Goal: Task Accomplishment & Management: Use online tool/utility

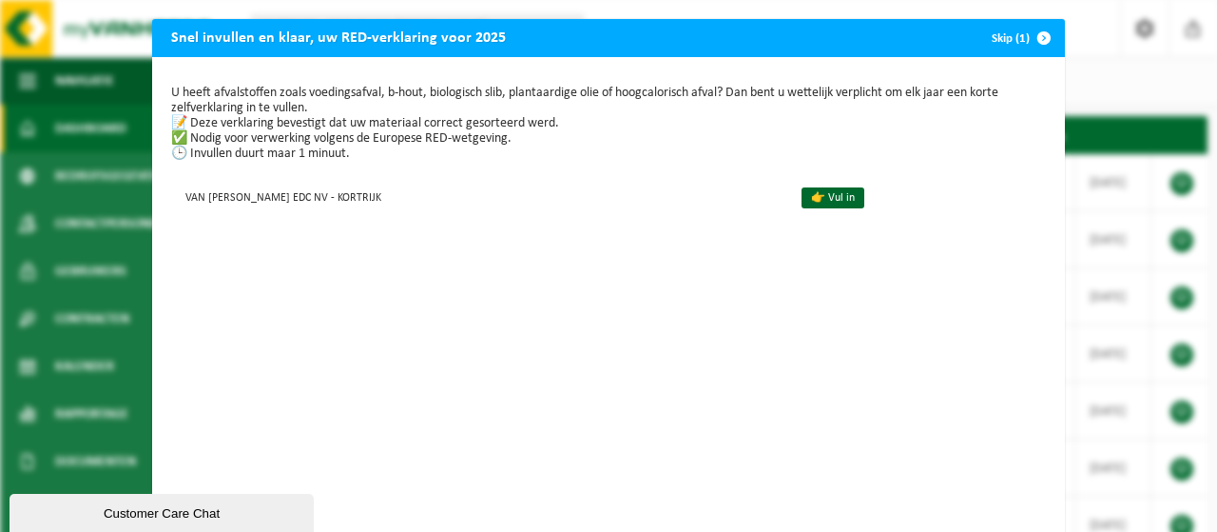
click at [1006, 43] on button "Skip (1)" at bounding box center [1020, 38] width 87 height 38
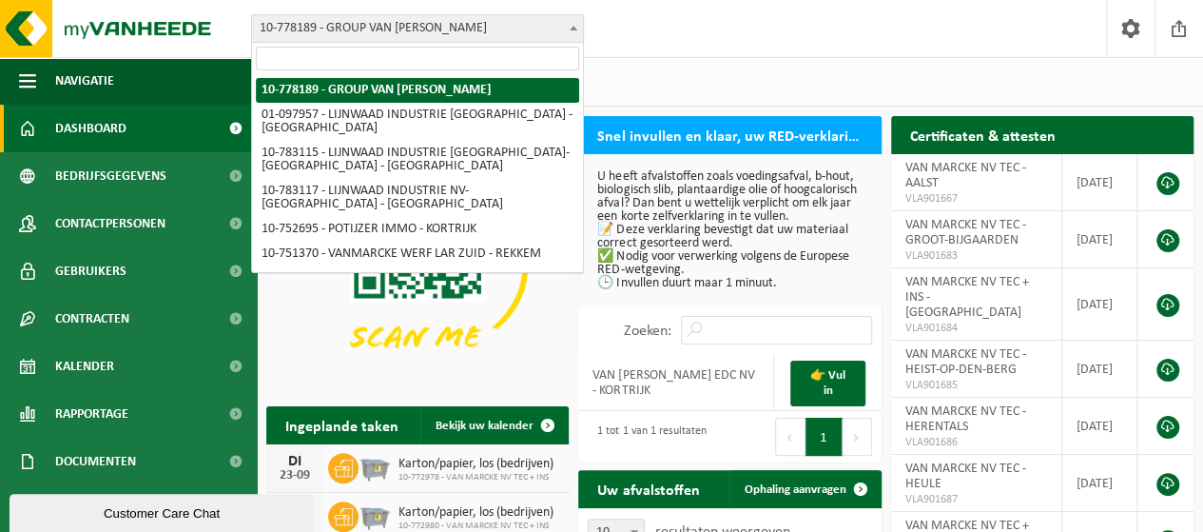
click at [354, 33] on span "10-778189 - GROUP VAN [PERSON_NAME]" at bounding box center [417, 28] width 331 height 27
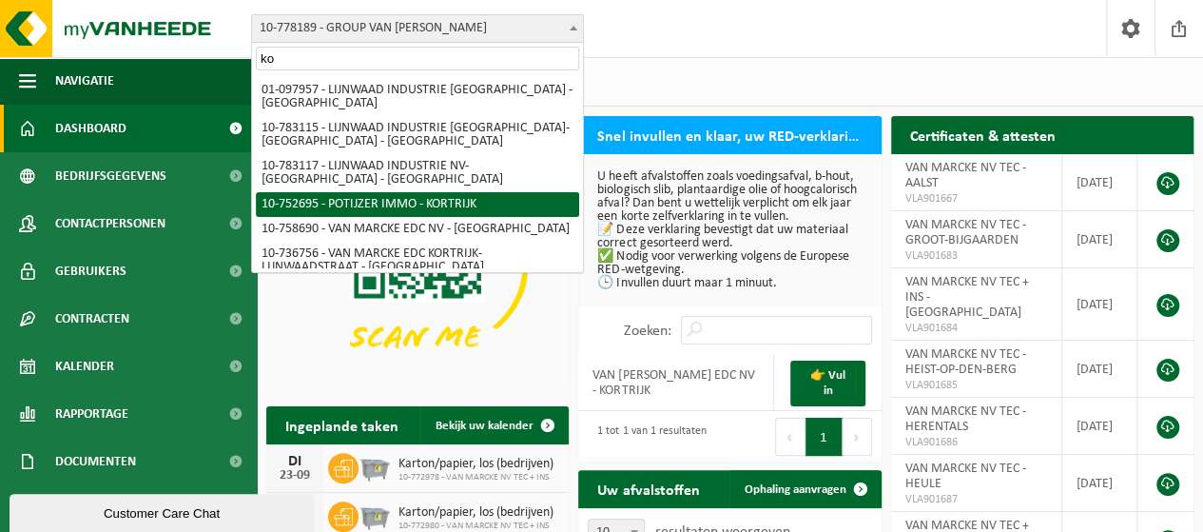
type input "k"
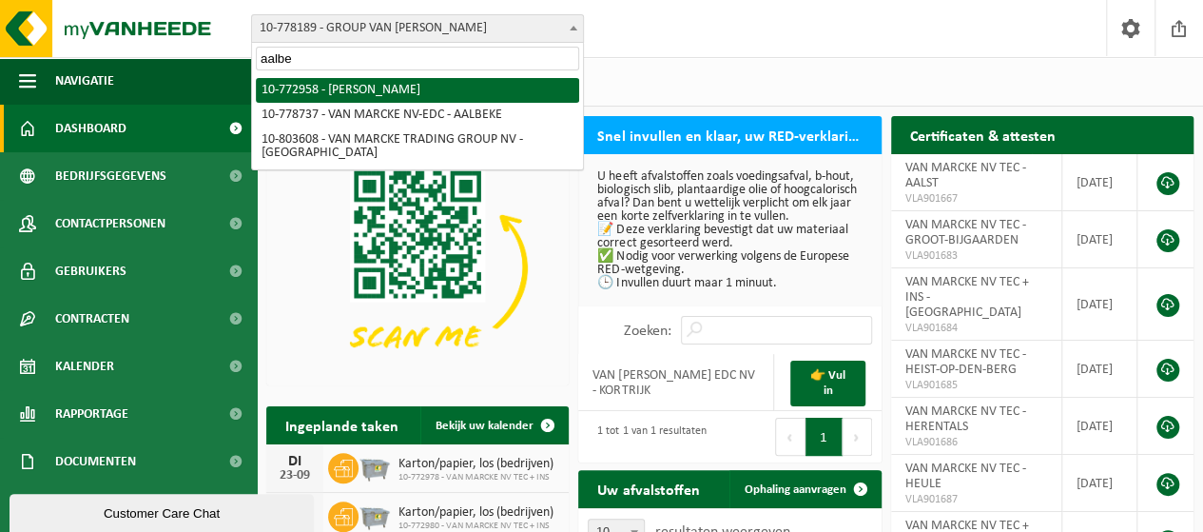
type input "aalbe"
select select "20235"
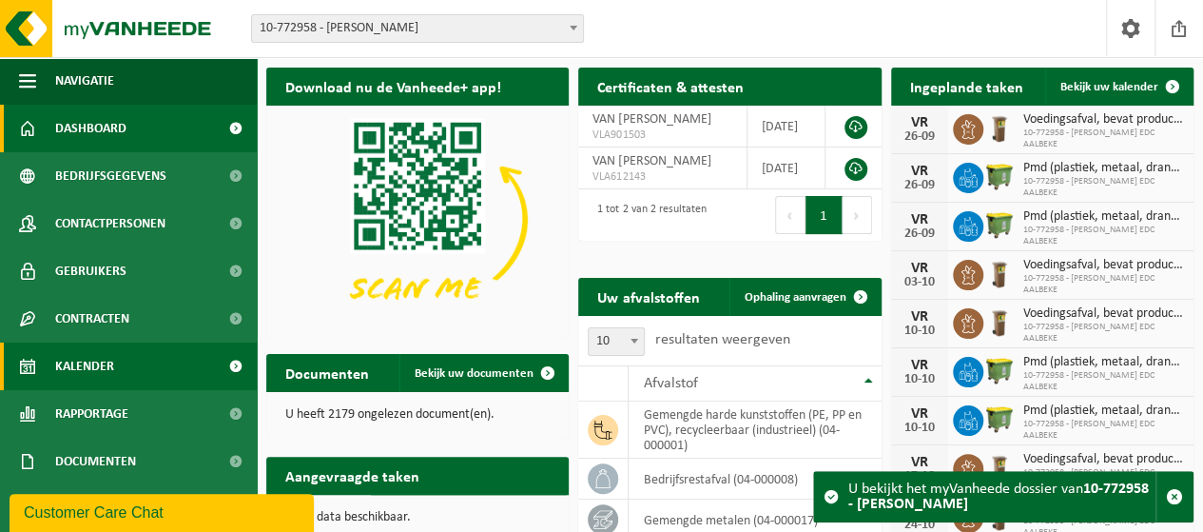
click at [116, 359] on link "Kalender" at bounding box center [128, 366] width 257 height 48
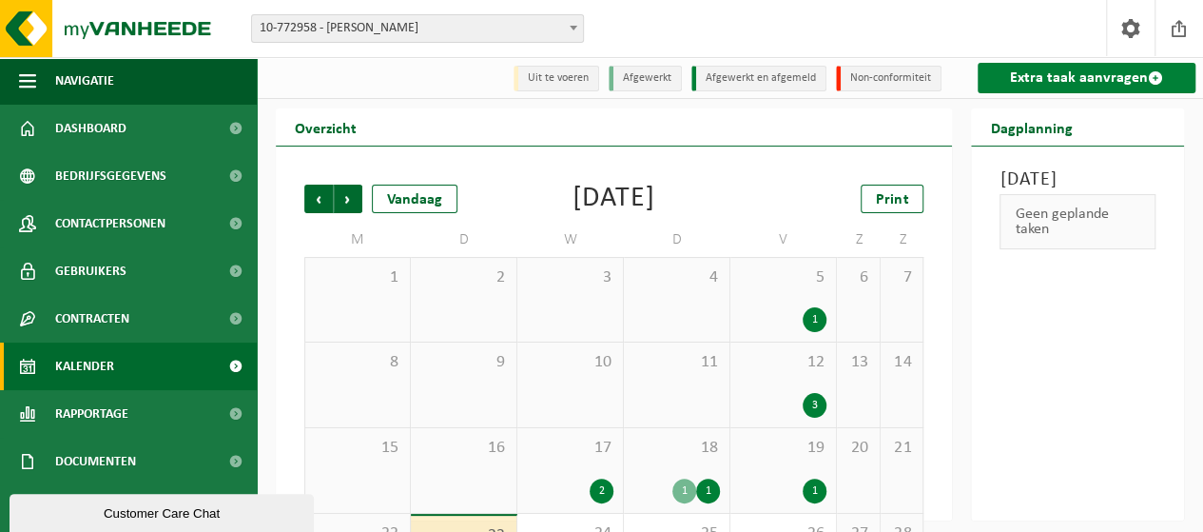
click at [1039, 68] on link "Extra taak aanvragen" at bounding box center [1087, 78] width 218 height 30
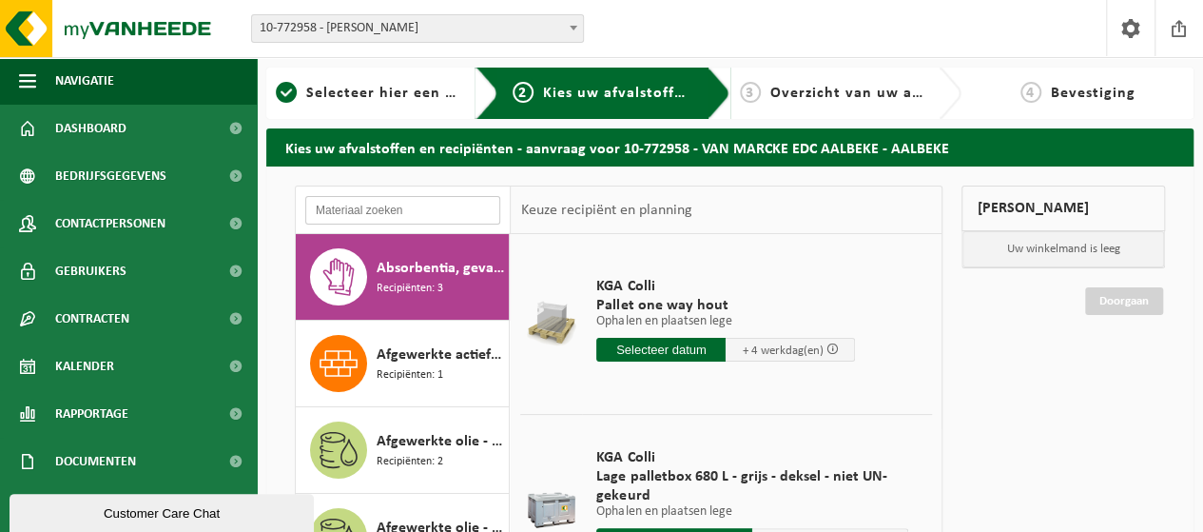
click at [361, 204] on input "text" at bounding box center [402, 210] width 195 height 29
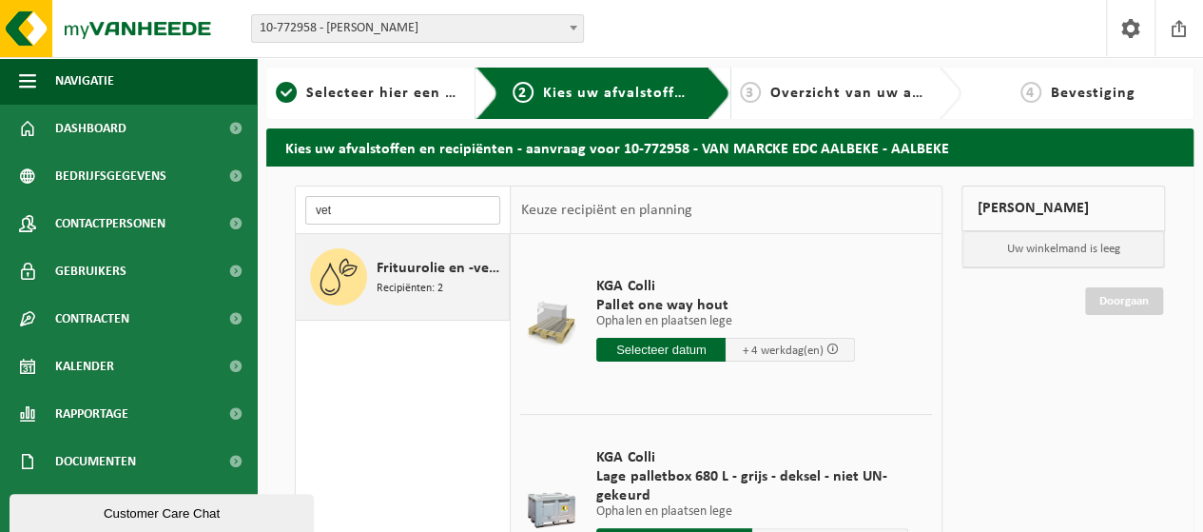
type input "vet"
click at [409, 268] on span "Frituurolie en -vet, categorie 3 (huishoudelijk) (ongeschikt voor vergisting)" at bounding box center [440, 268] width 127 height 23
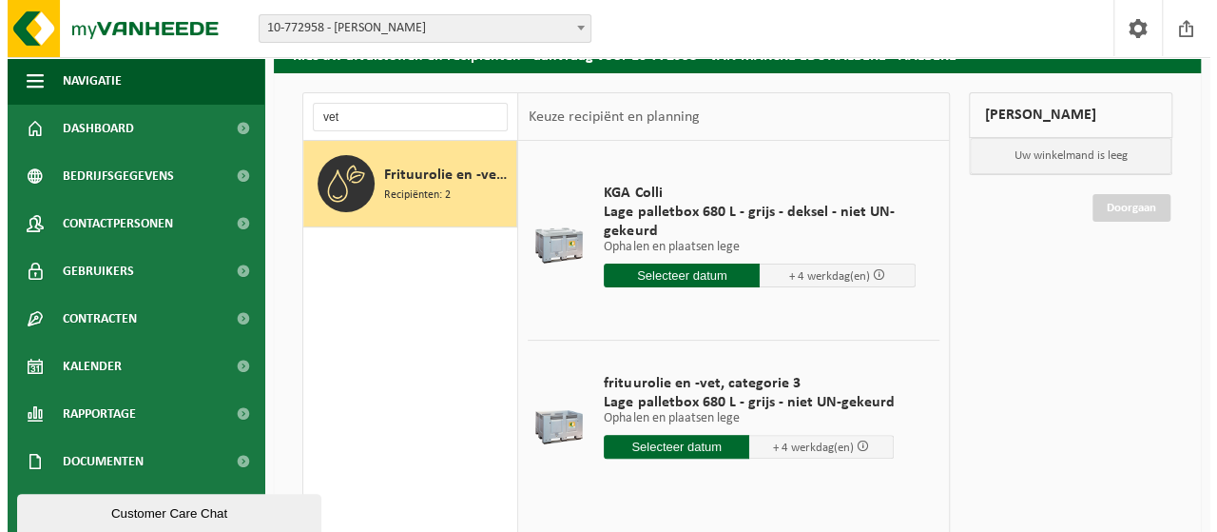
scroll to position [85, 0]
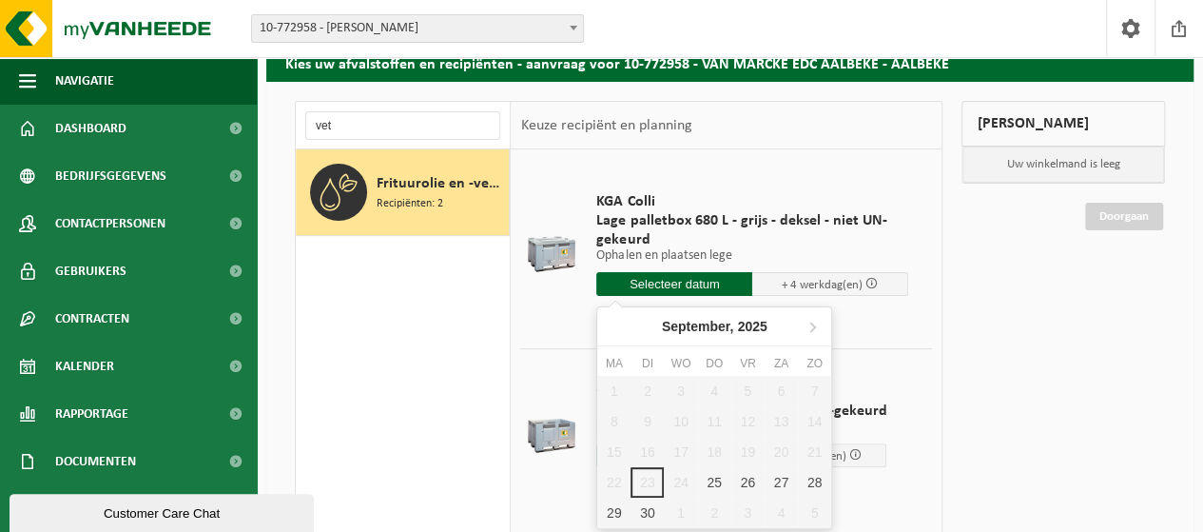
click at [708, 282] on input "text" at bounding box center [674, 284] width 156 height 24
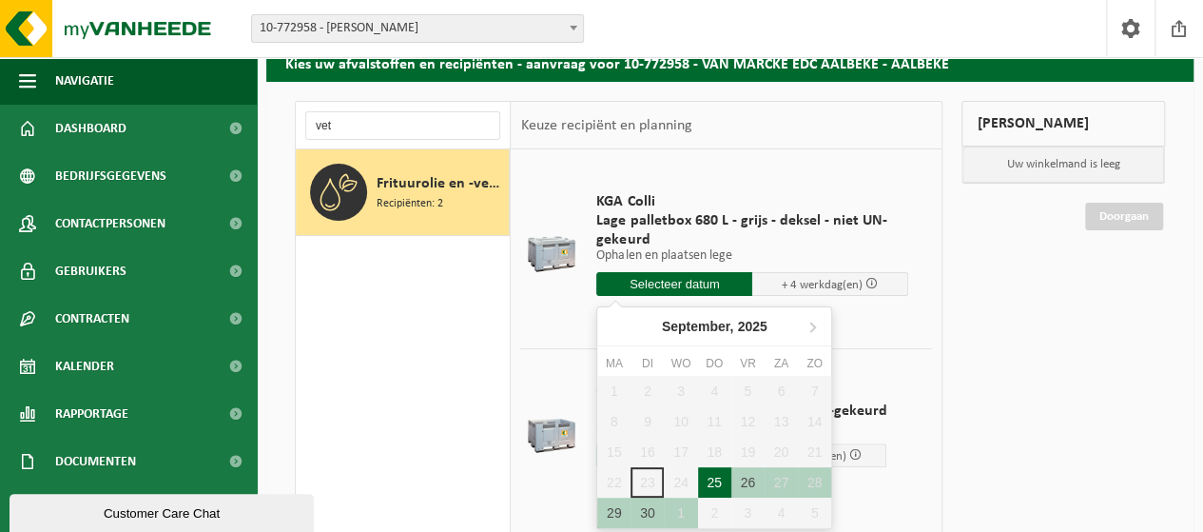
click at [717, 476] on div "25" at bounding box center [714, 482] width 33 height 30
type input "Van 2025-09-25"
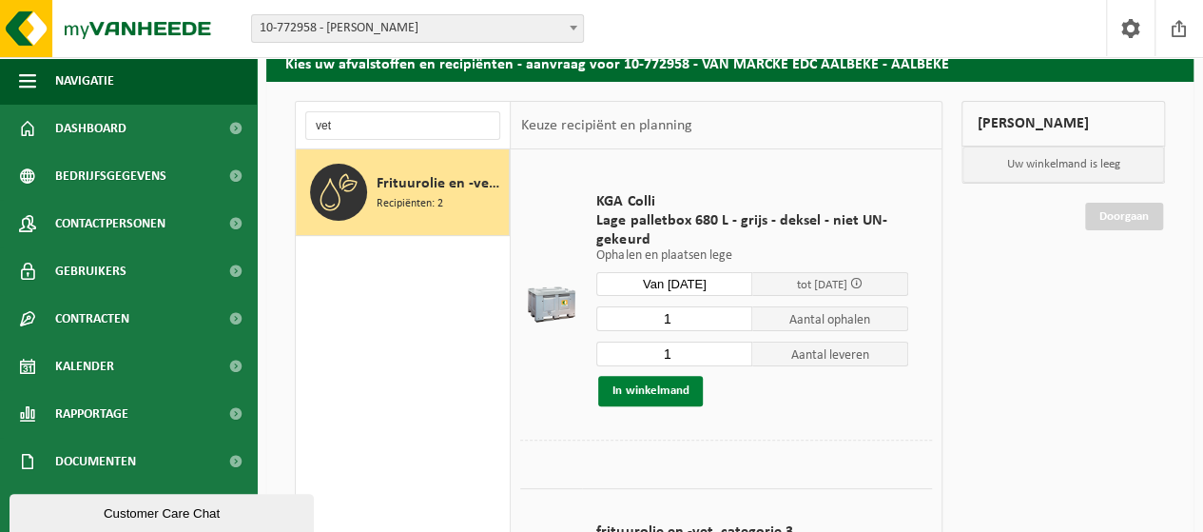
click at [670, 378] on button "In winkelmand" at bounding box center [650, 391] width 105 height 30
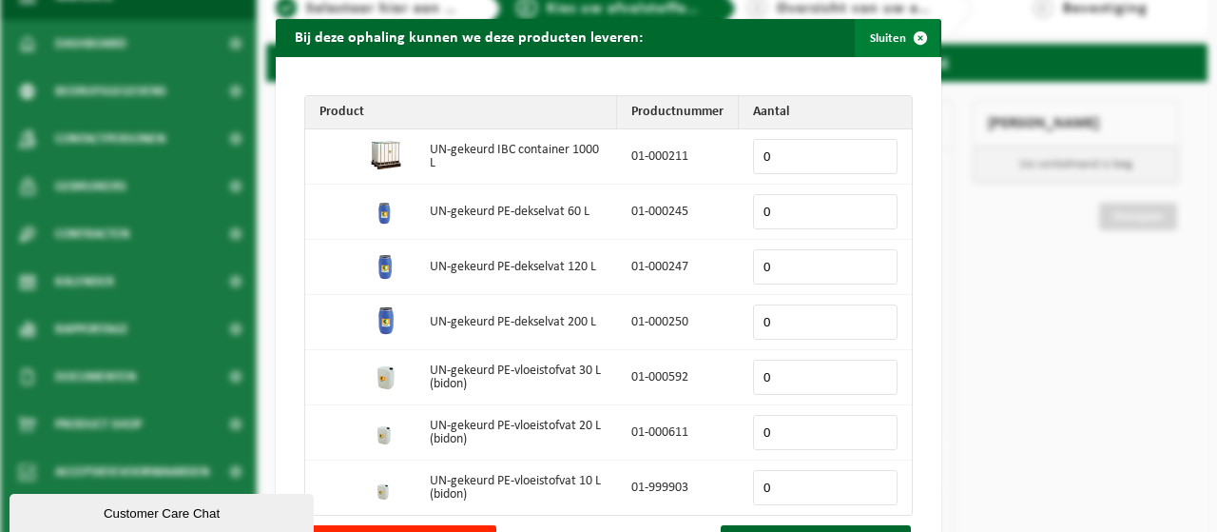
click at [883, 35] on button "Sluiten" at bounding box center [897, 38] width 85 height 38
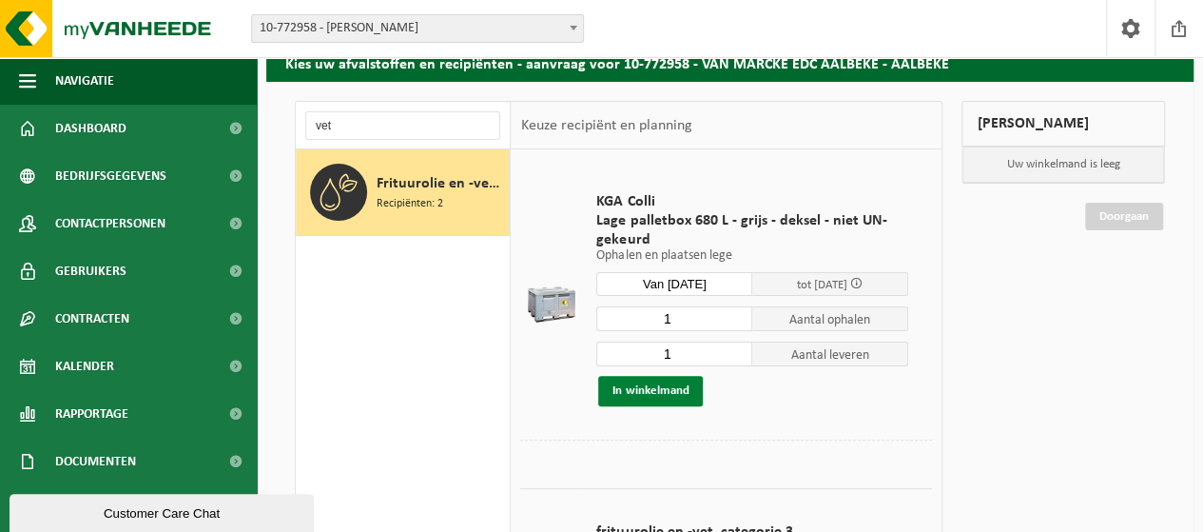
click at [662, 393] on button "In winkelmand" at bounding box center [650, 391] width 105 height 30
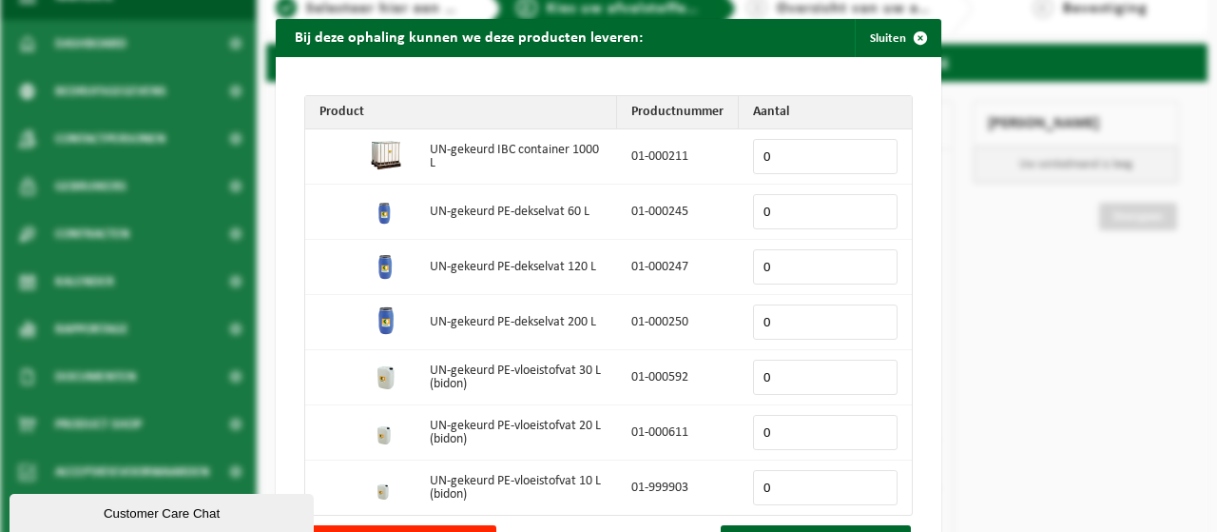
scroll to position [72, 0]
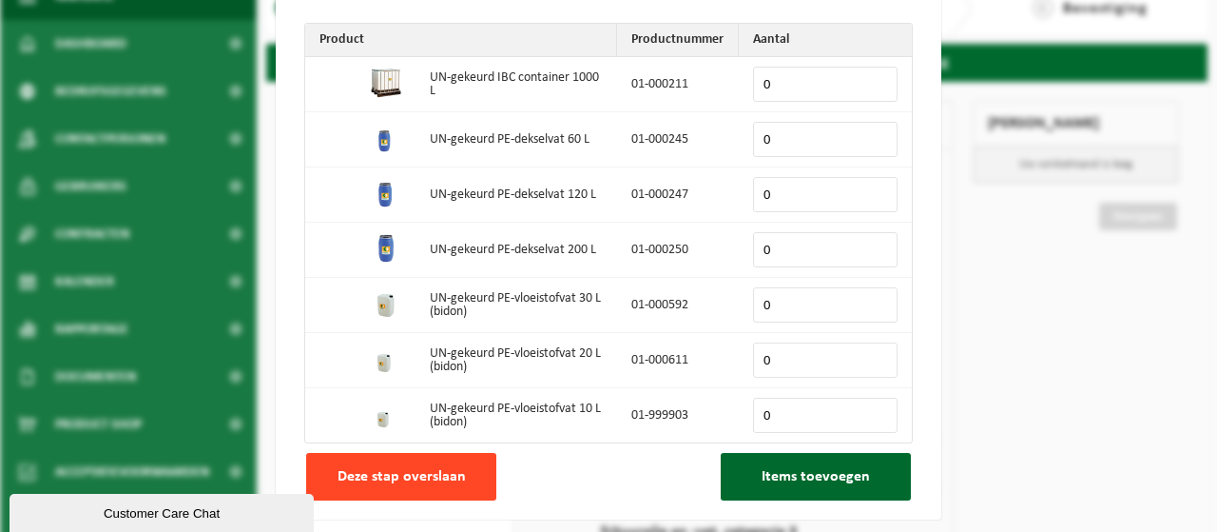
click at [420, 469] on span "Deze stap overslaan" at bounding box center [402, 476] width 128 height 15
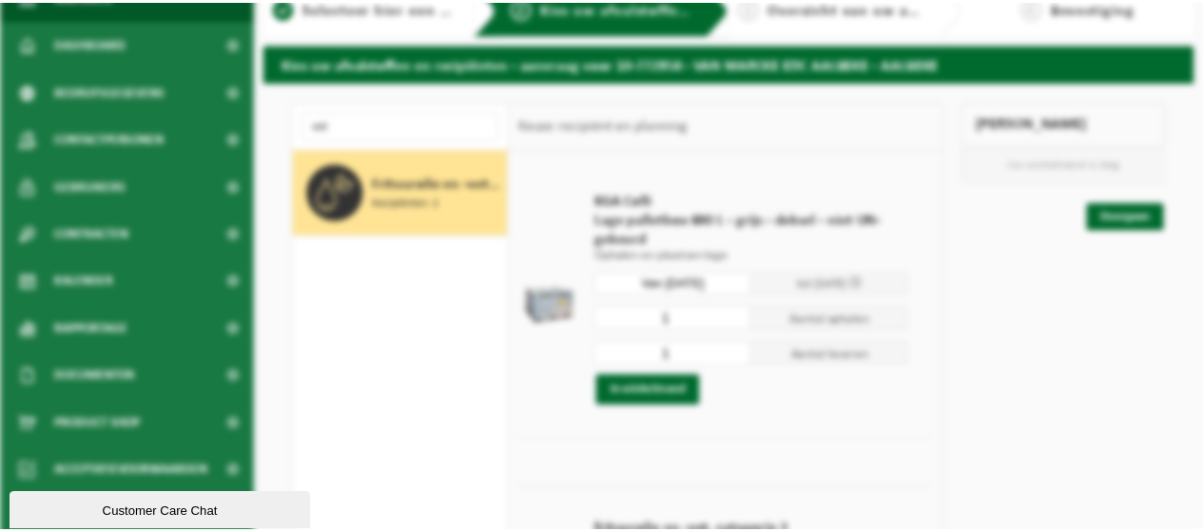
scroll to position [43, 0]
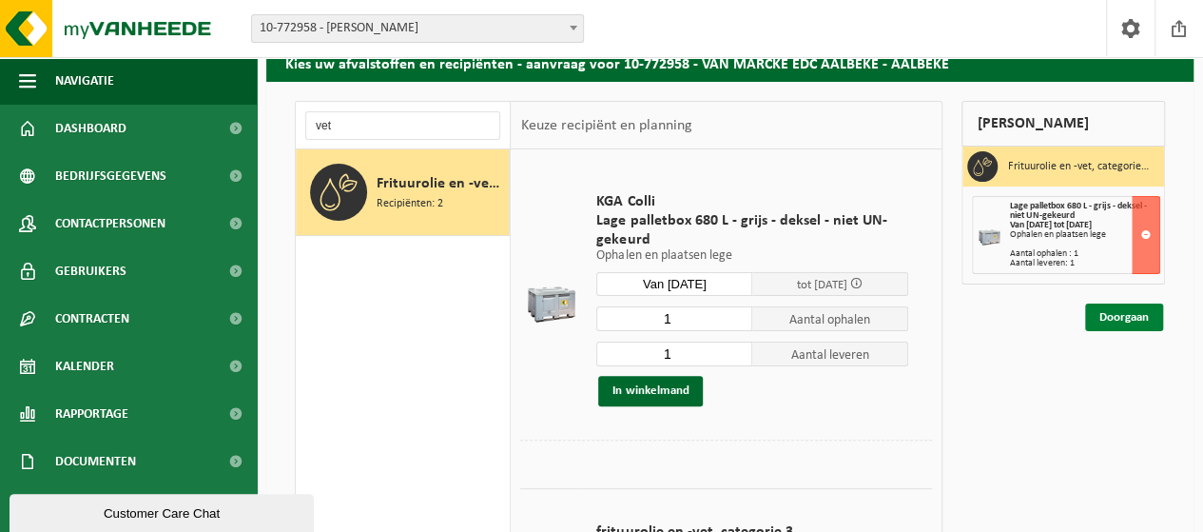
click at [1119, 309] on link "Doorgaan" at bounding box center [1124, 317] width 78 height 28
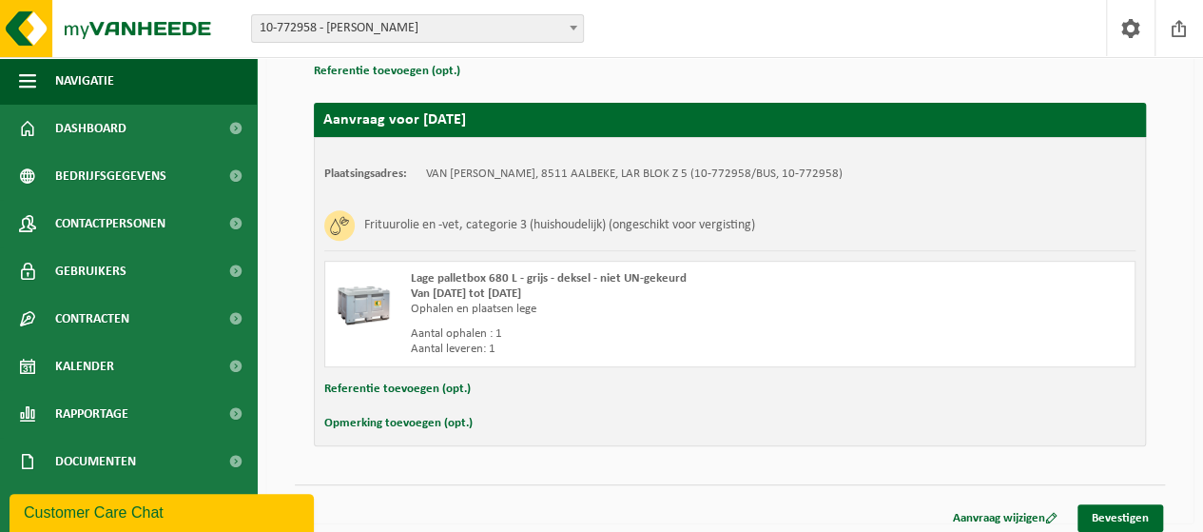
scroll to position [297, 0]
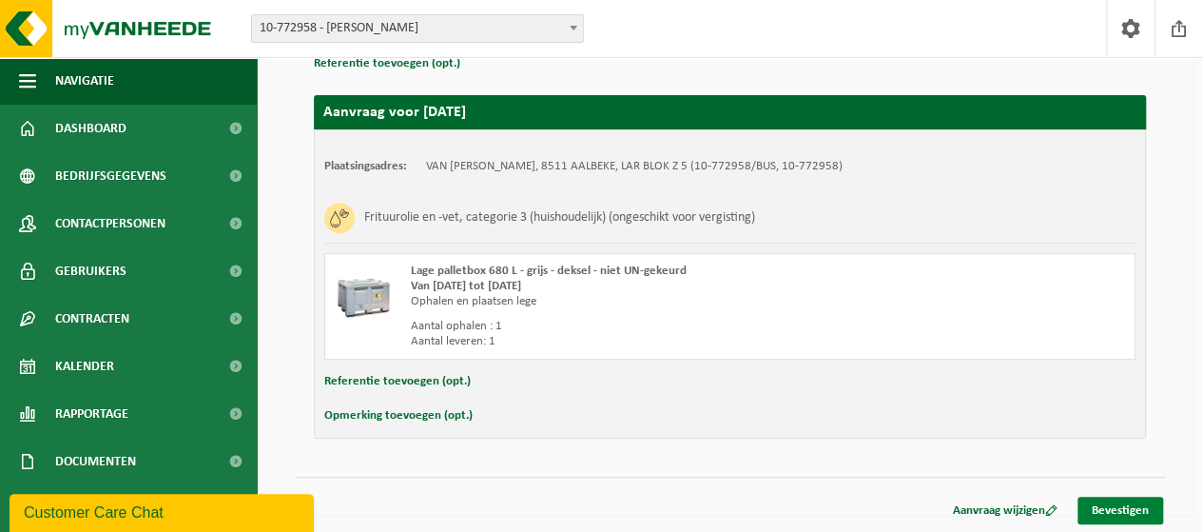
click at [1136, 514] on link "Bevestigen" at bounding box center [1121, 510] width 86 height 28
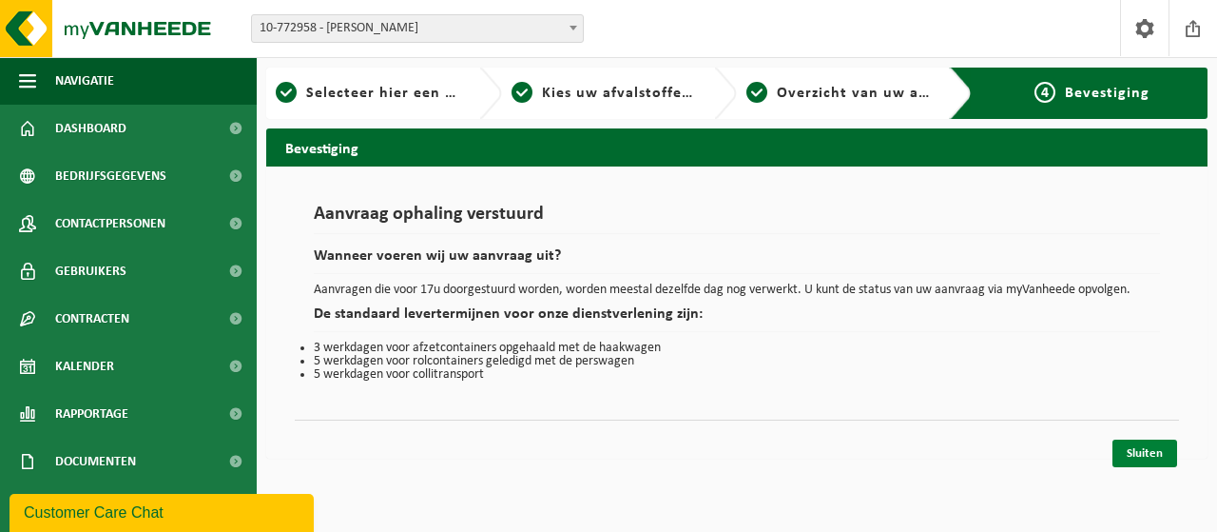
click at [1146, 452] on link "Sluiten" at bounding box center [1145, 453] width 65 height 28
